Goal: Obtain resource: Download file/media

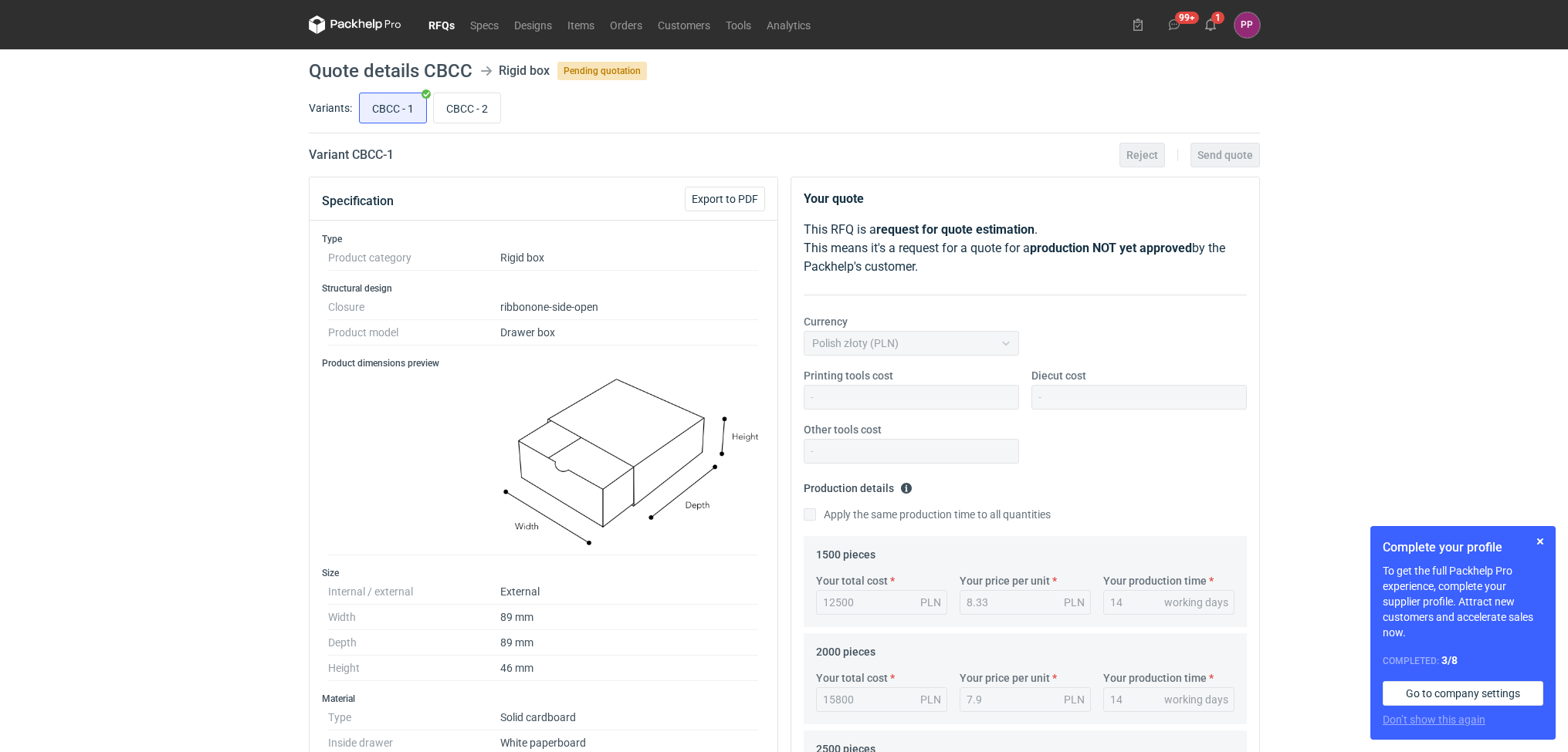
scroll to position [115, 0]
click at [473, 115] on input "CBCC - 2" at bounding box center [467, 108] width 67 height 30
radio input "true"
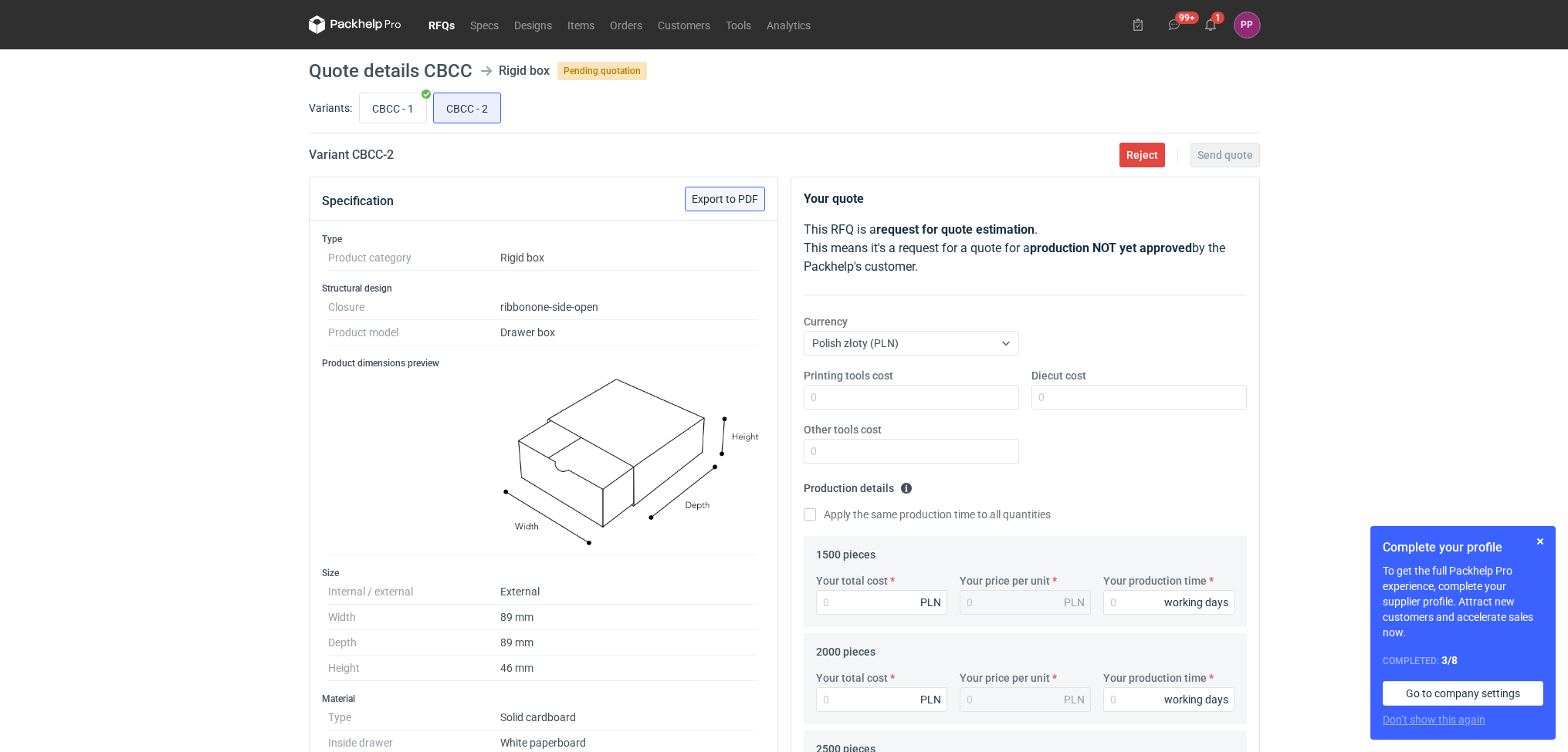
click at [715, 188] on button "Export to PDF" at bounding box center [724, 199] width 80 height 25
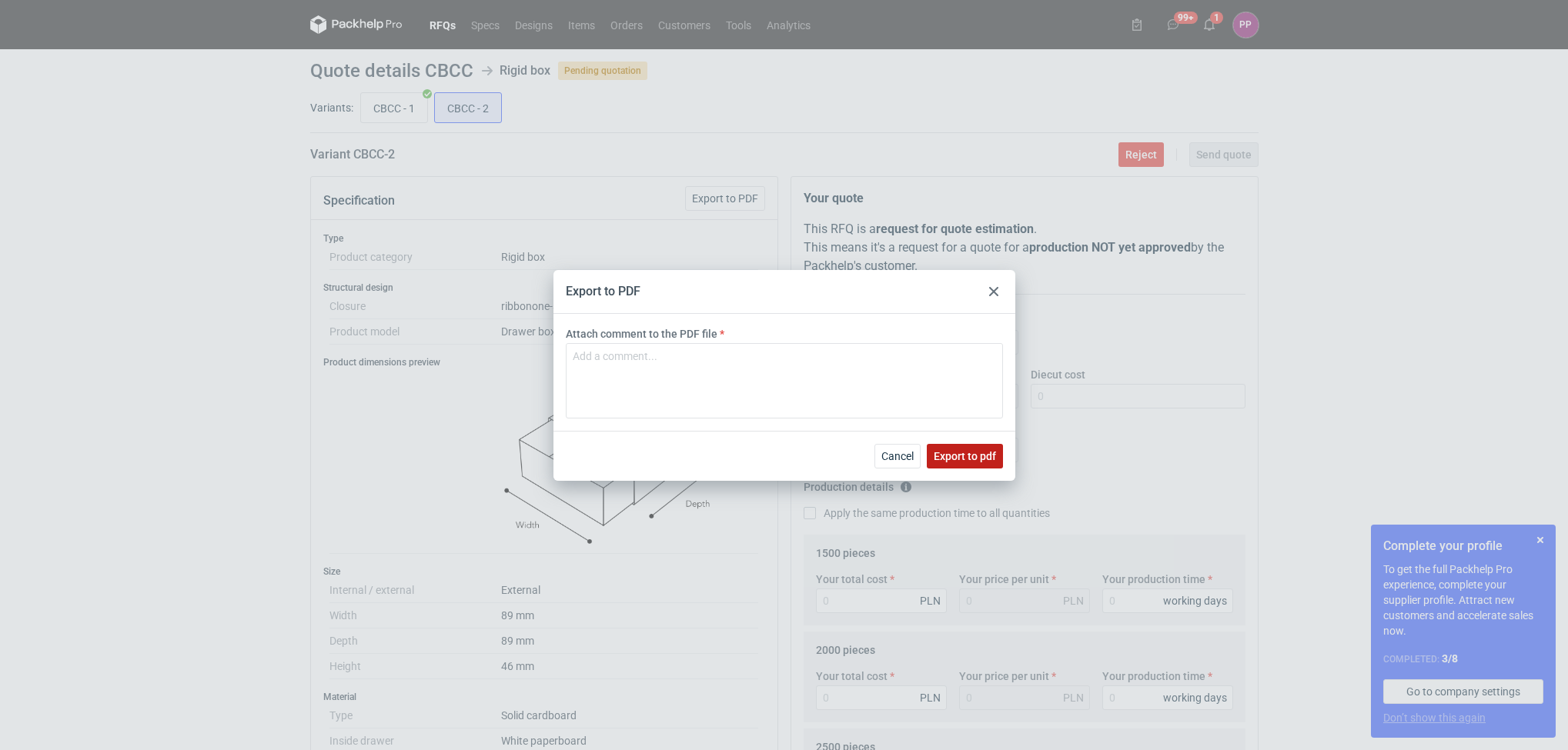
click at [956, 447] on button "Export to pdf" at bounding box center [965, 456] width 76 height 25
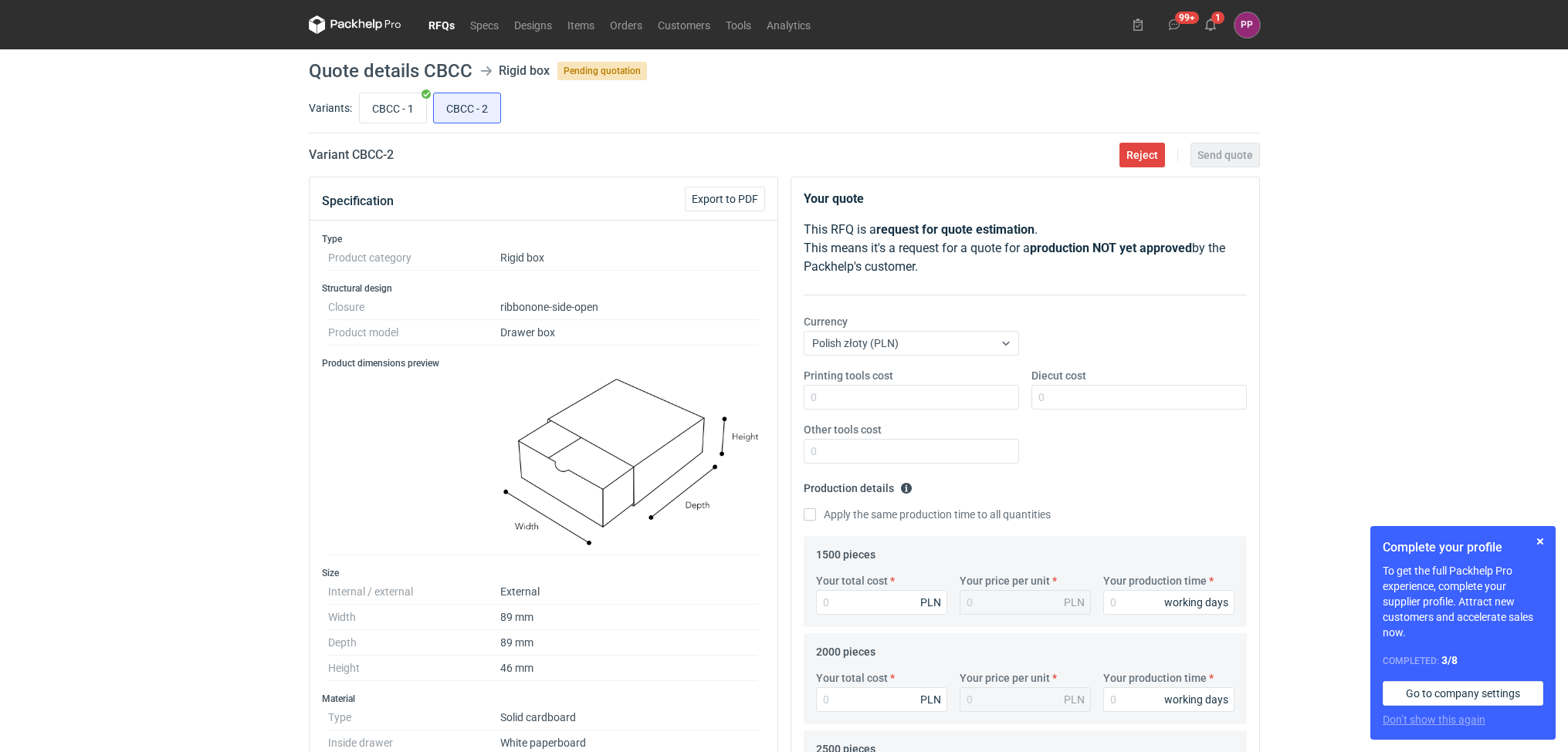
click at [158, 280] on div "RFQs Specs Designs Items Orders Customers Tools Analytics 99+ 1 PP [PERSON_NAME…" at bounding box center [784, 376] width 1568 height 752
